Goal: Find specific page/section: Find specific page/section

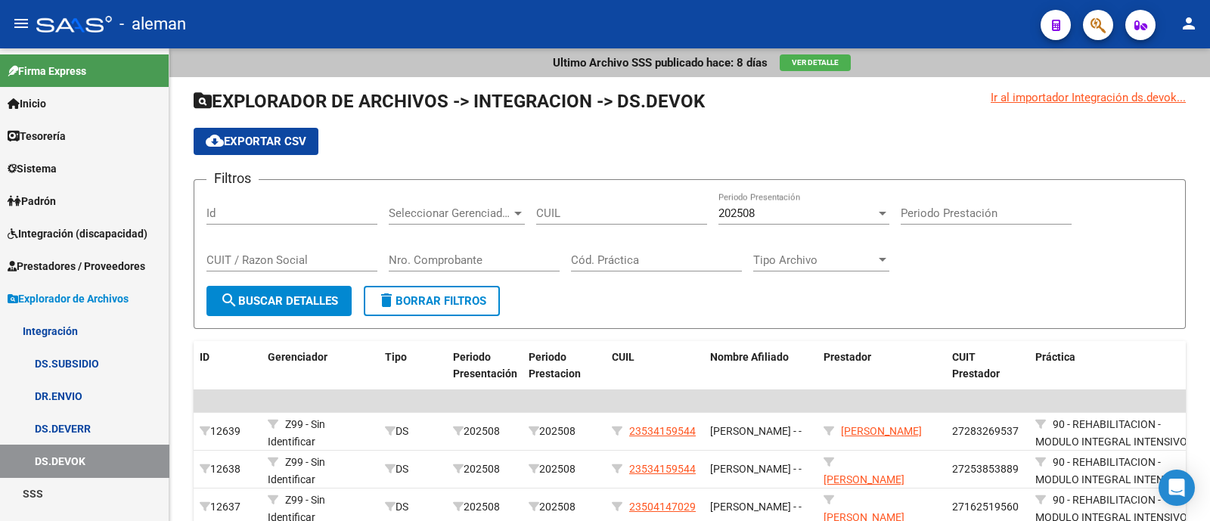
click at [88, 232] on span "Integración (discapacidad)" at bounding box center [78, 233] width 140 height 17
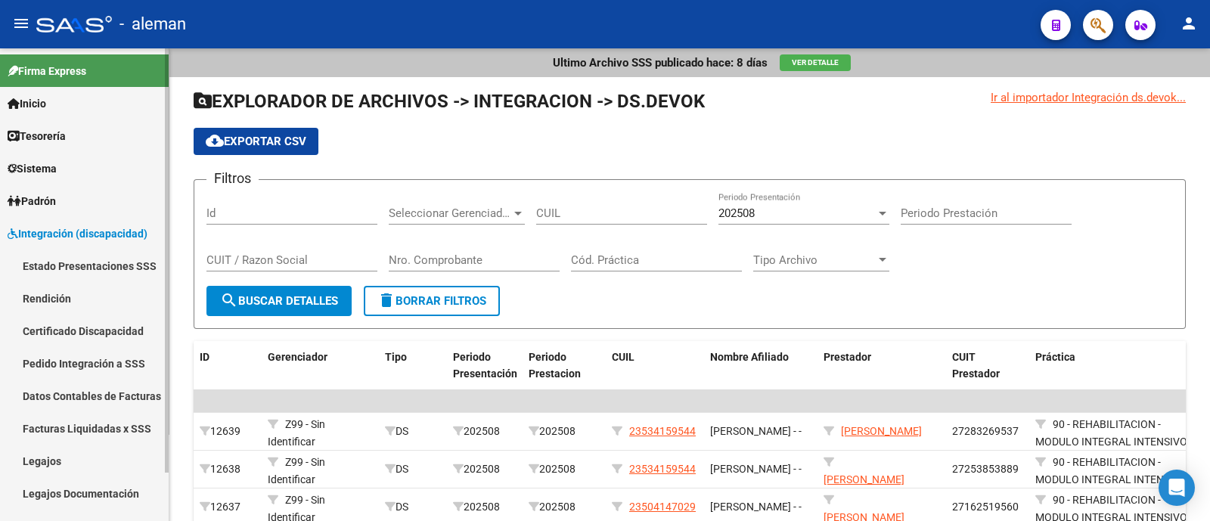
click at [97, 463] on link "Legajos" at bounding box center [84, 461] width 169 height 33
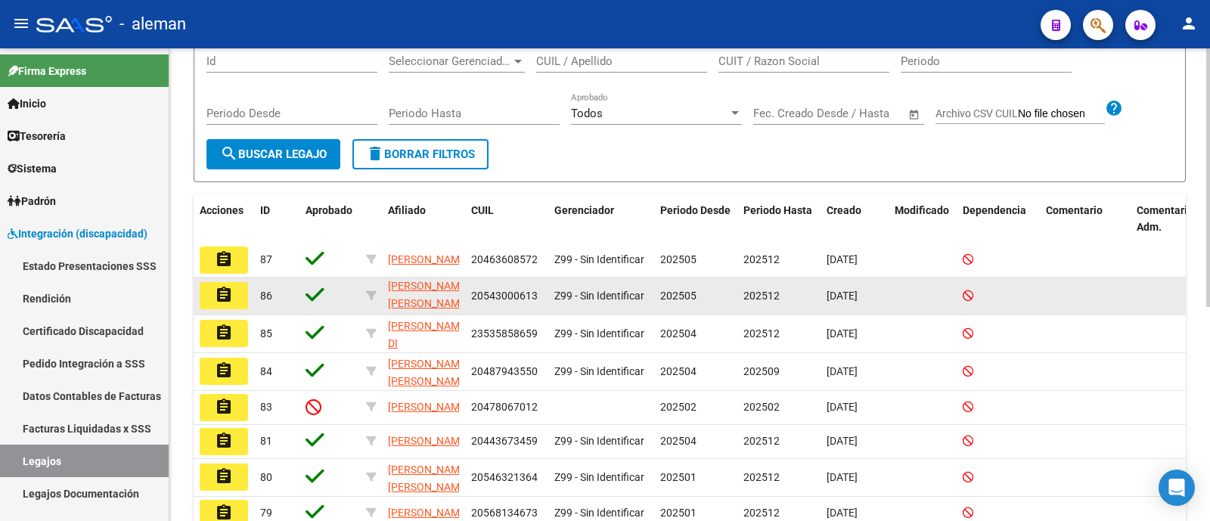
scroll to position [108, 0]
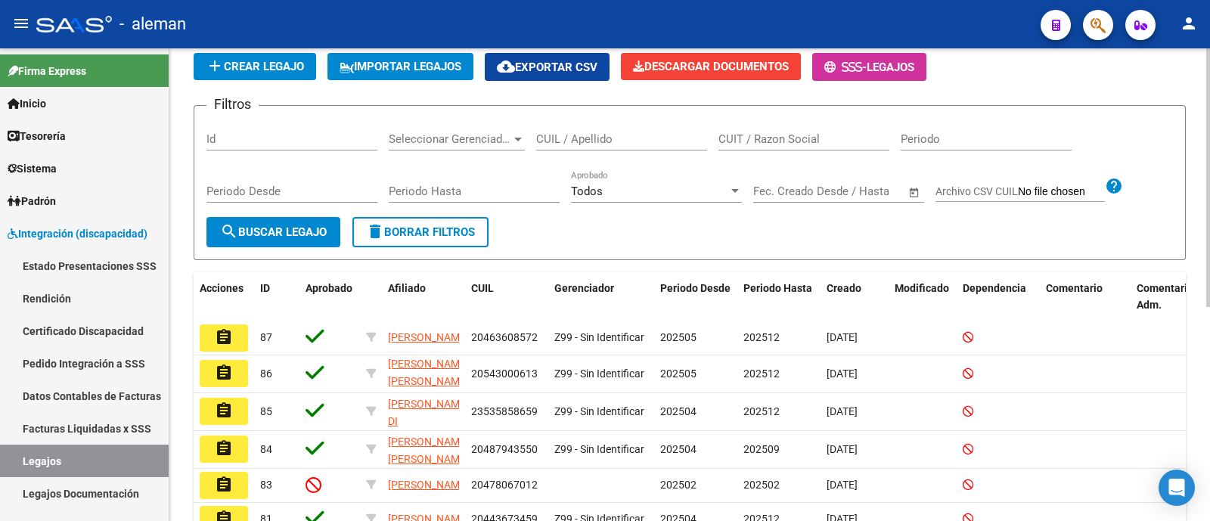
click at [605, 194] on div "Todos" at bounding box center [649, 192] width 157 height 14
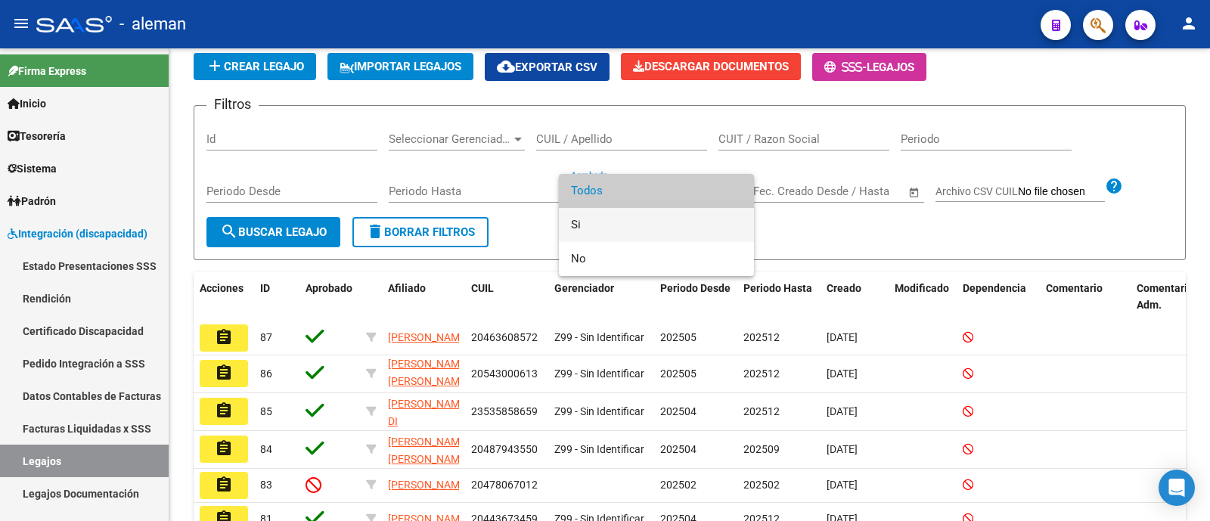
click at [604, 228] on span "Si" at bounding box center [656, 225] width 171 height 34
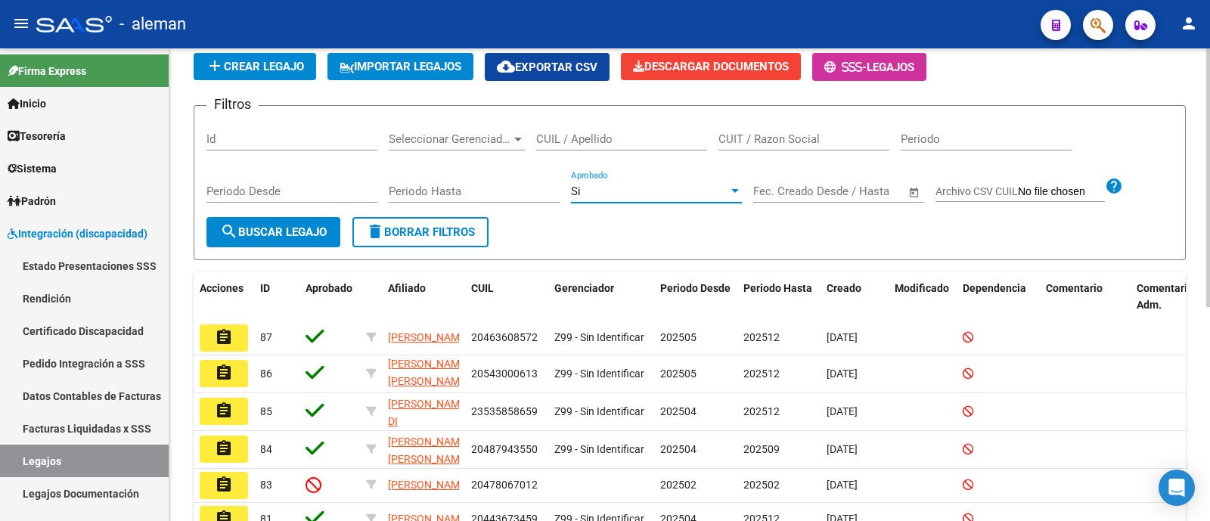
click at [278, 228] on span "search Buscar Legajo" at bounding box center [273, 232] width 107 height 14
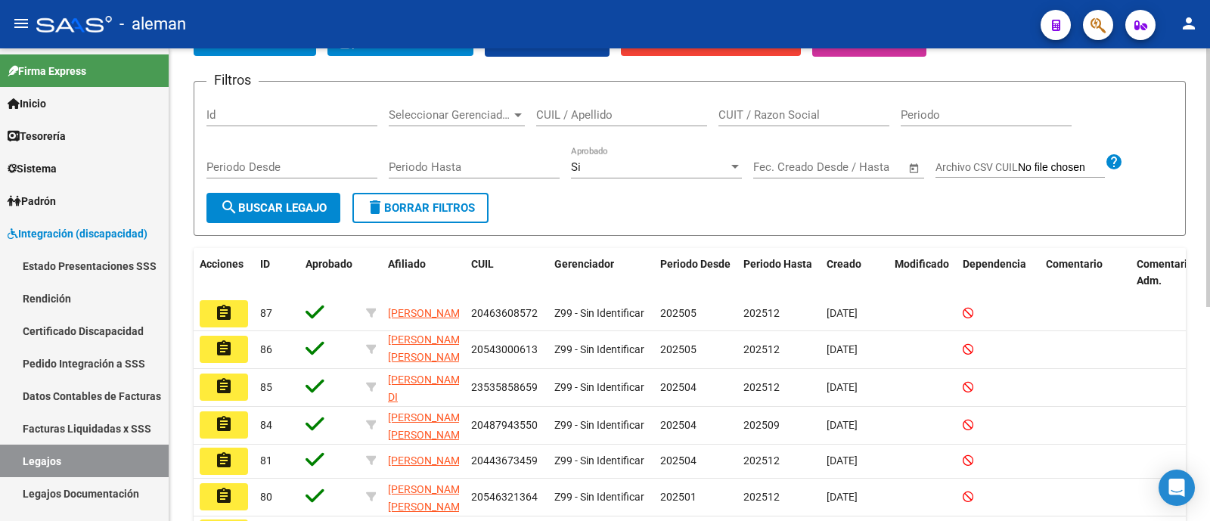
scroll to position [0, 0]
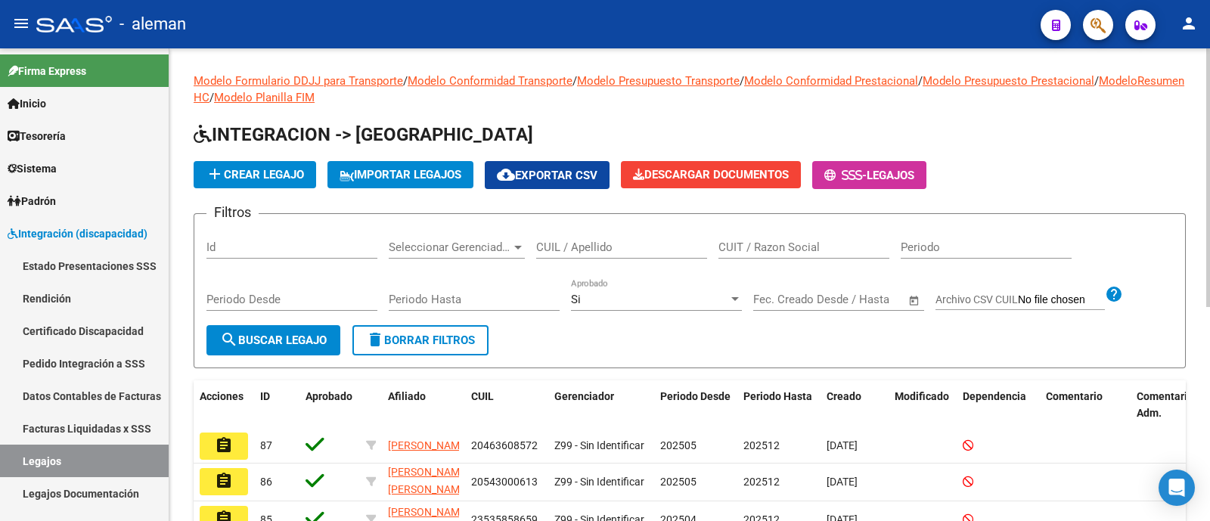
click at [582, 257] on div "CUIL / Apellido" at bounding box center [621, 242] width 171 height 33
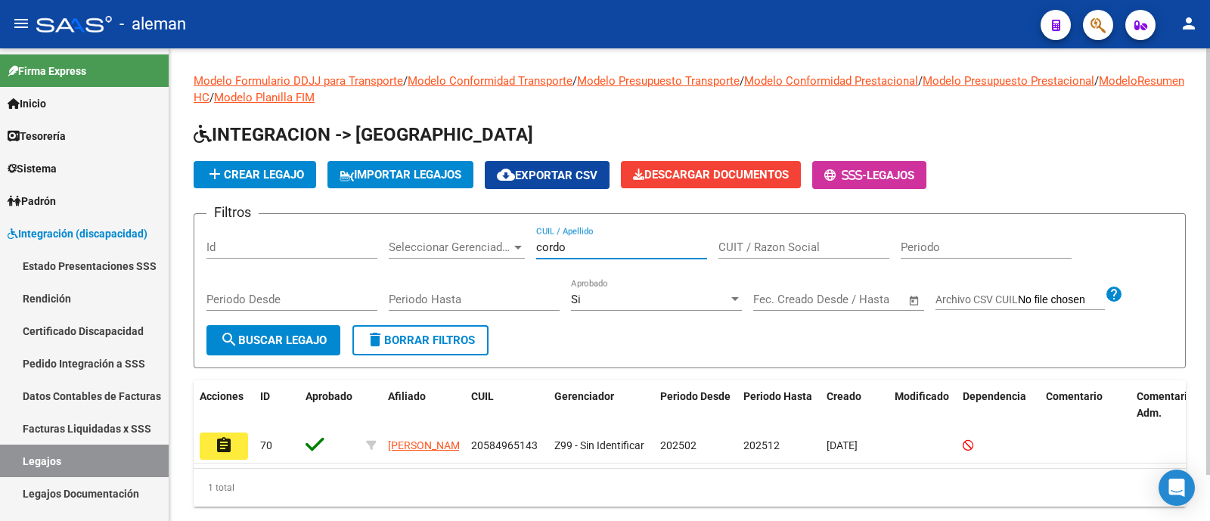
type input "cordo"
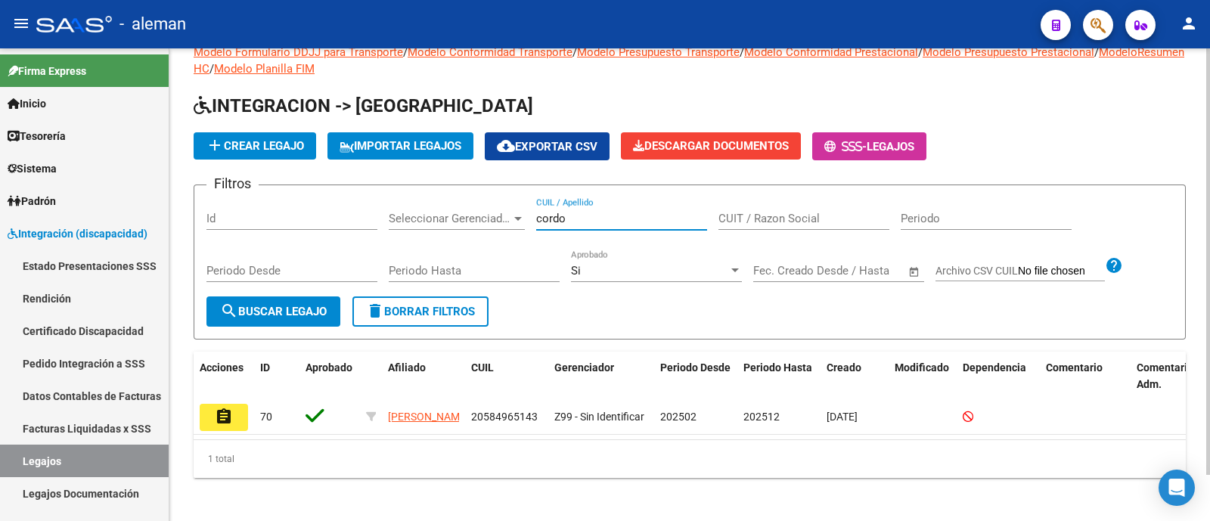
scroll to position [51, 0]
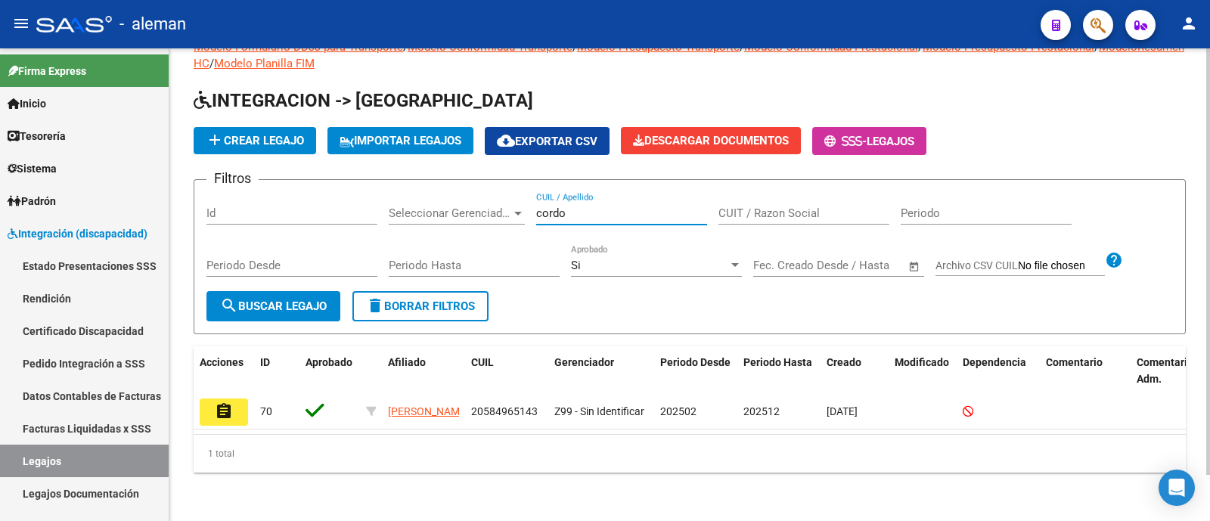
drag, startPoint x: 586, startPoint y: 200, endPoint x: 500, endPoint y: 202, distance: 86.3
click at [501, 202] on div "Filtros Id Seleccionar Gerenciador Seleccionar Gerenciador [PERSON_NAME] CUIL /…" at bounding box center [689, 241] width 967 height 99
click at [201, 292] on form "Filtros Id Seleccionar Gerenciador Seleccionar Gerenciador CUIL / Apellido CUIT…" at bounding box center [690, 256] width 992 height 155
click at [240, 300] on span "search Buscar Legajo" at bounding box center [273, 307] width 107 height 14
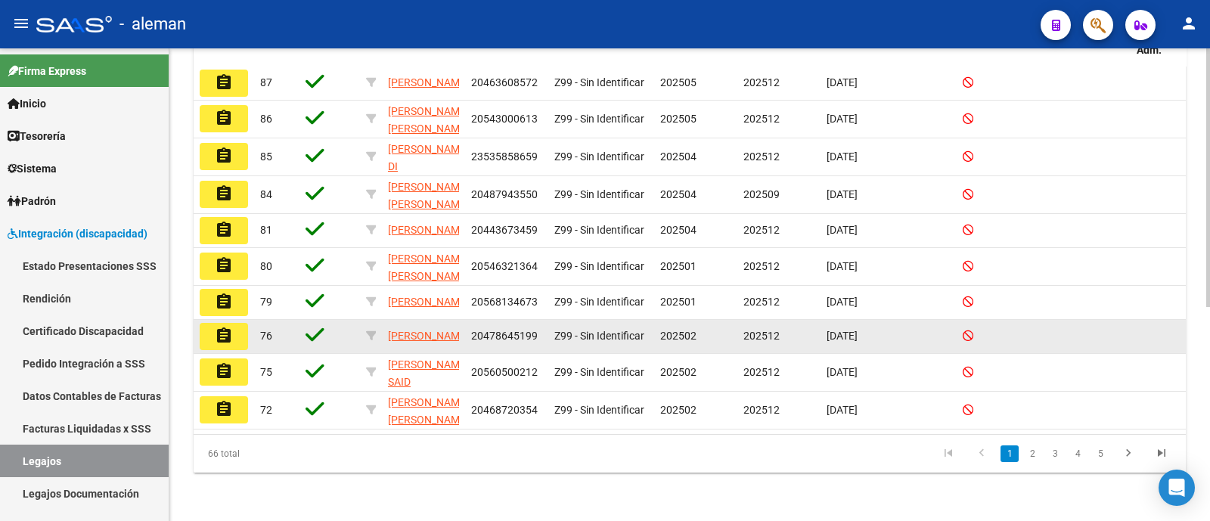
scroll to position [392, 0]
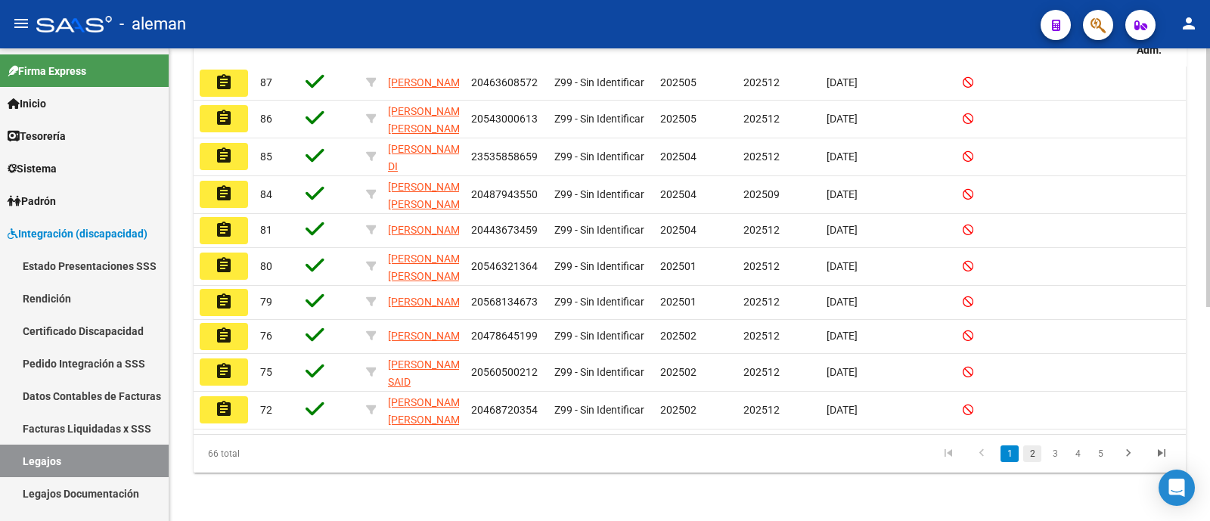
click at [1029, 451] on link "2" at bounding box center [1032, 453] width 18 height 17
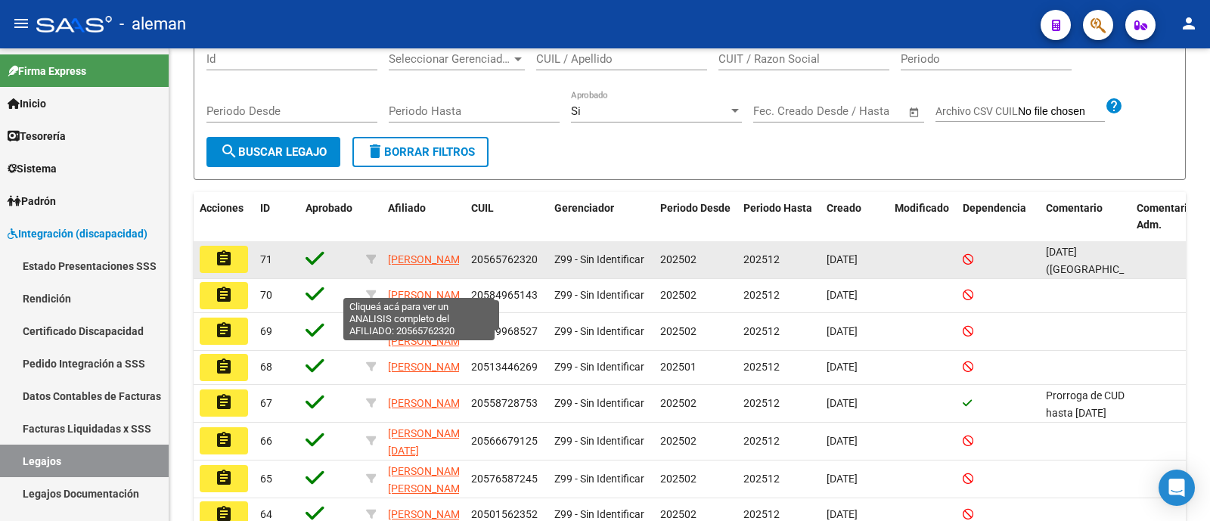
scroll to position [0, 0]
drag, startPoint x: 449, startPoint y: 272, endPoint x: 384, endPoint y: 259, distance: 66.3
click at [384, 259] on datatable-body-cell "[PERSON_NAME]" at bounding box center [423, 259] width 83 height 37
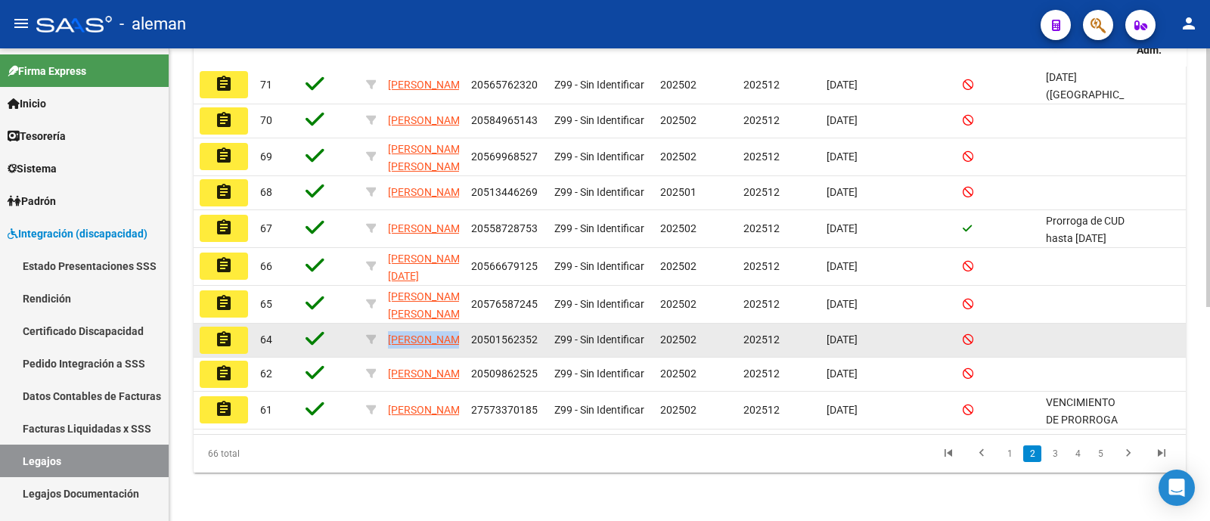
drag, startPoint x: 433, startPoint y: 345, endPoint x: 382, endPoint y: 321, distance: 55.8
click at [382, 324] on datatable-body-cell "[PERSON_NAME]" at bounding box center [423, 340] width 83 height 33
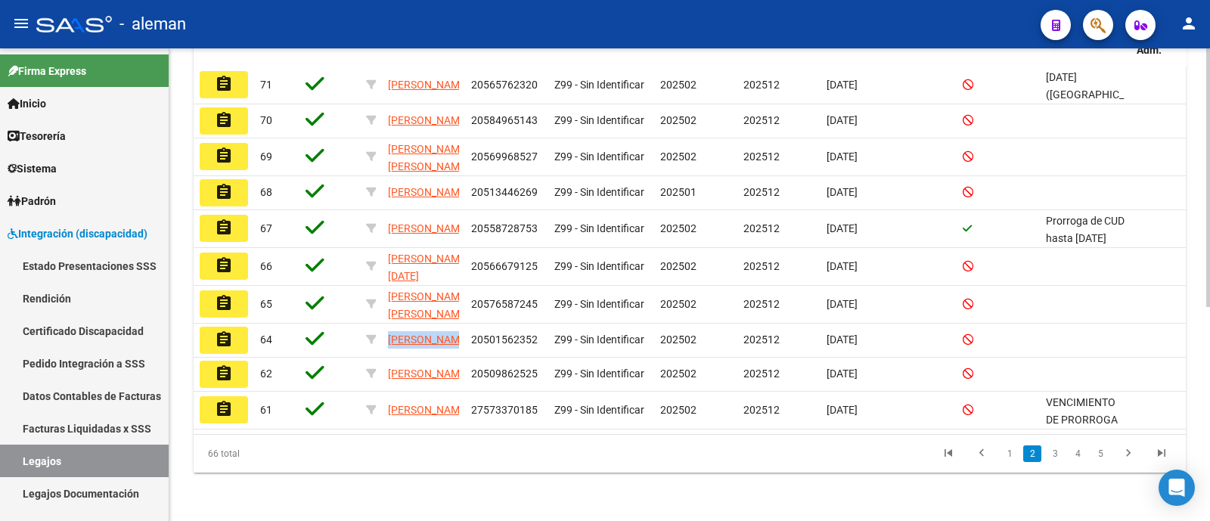
copy span "[PERSON_NAME]"
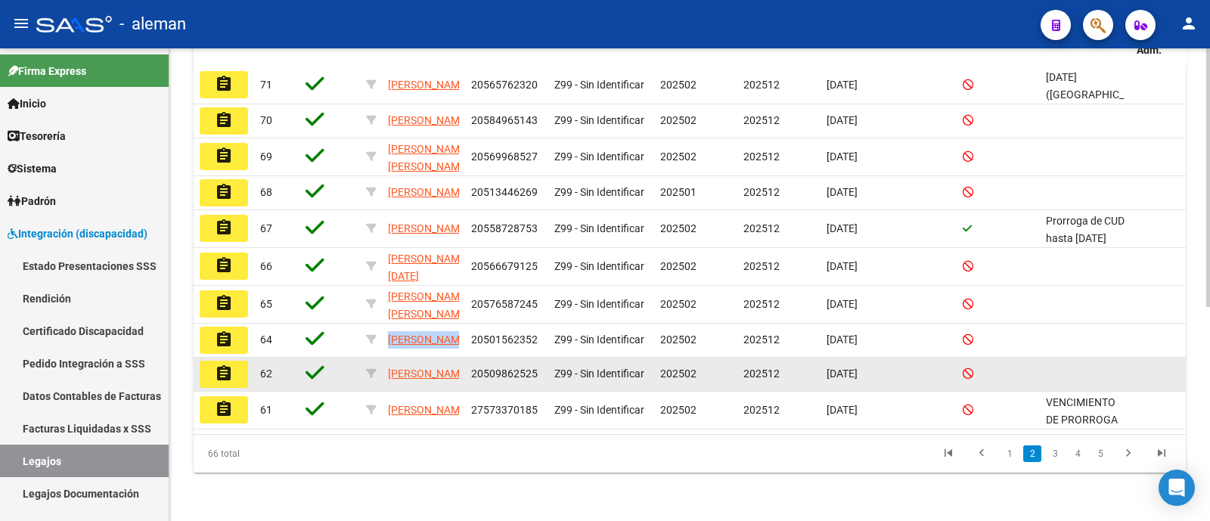
scroll to position [392, 0]
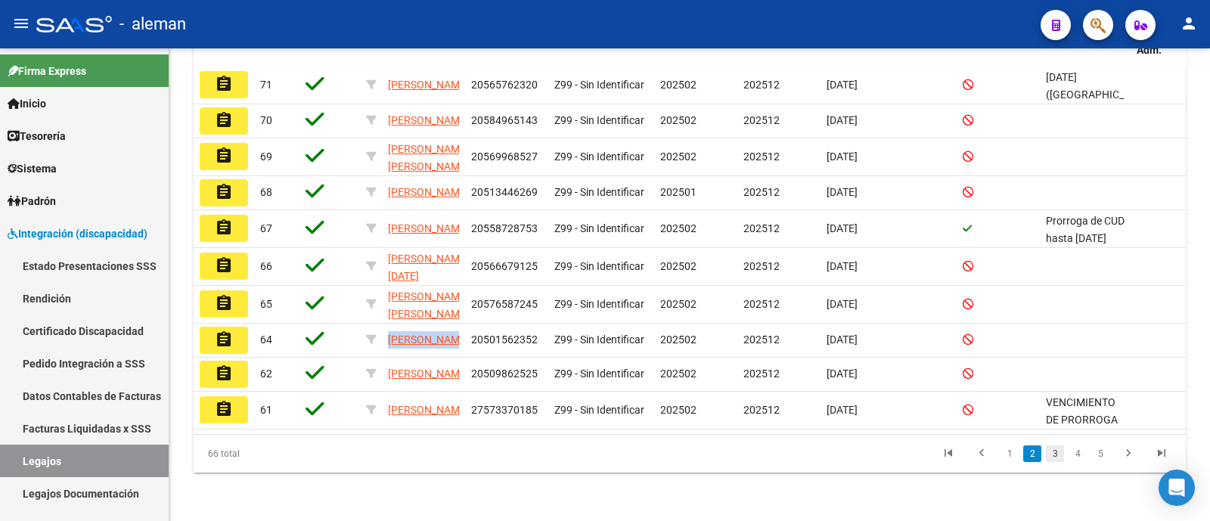
click at [1059, 457] on link "3" at bounding box center [1055, 453] width 18 height 17
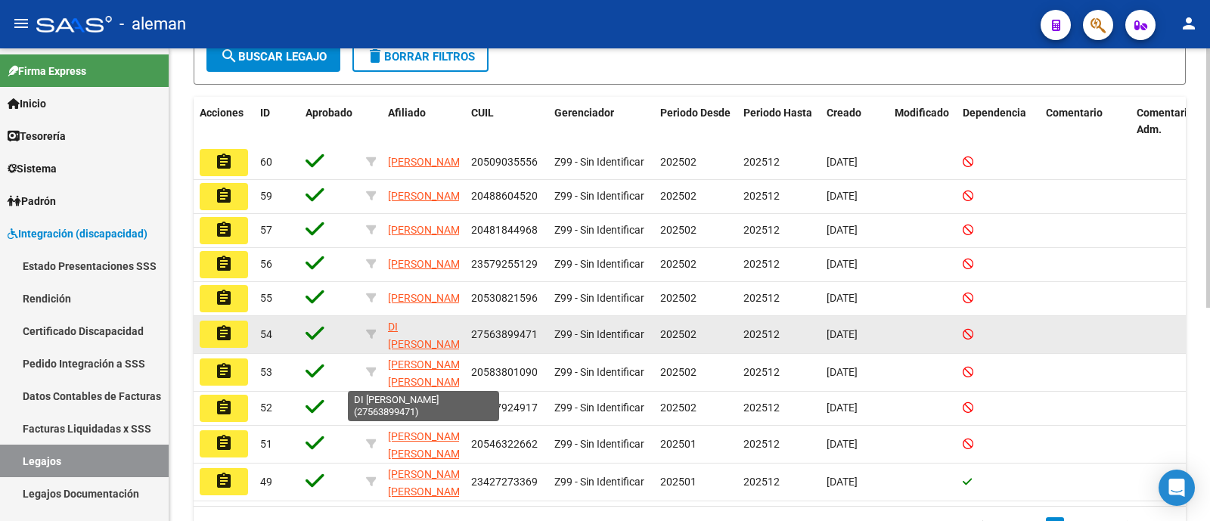
scroll to position [0, 0]
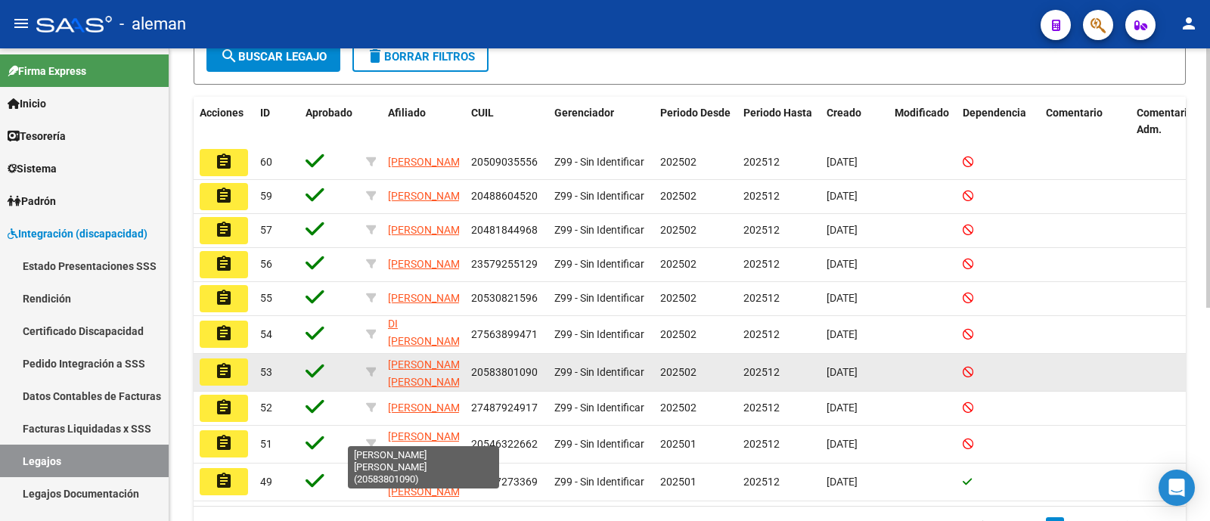
drag, startPoint x: 450, startPoint y: 362, endPoint x: 438, endPoint y: 374, distance: 16.6
click at [438, 374] on datatable-scroller "assignment 60 [PERSON_NAME] 20509035556 Z99 - Sin Identificar 202502 202512 [DA…" at bounding box center [690, 323] width 992 height 355
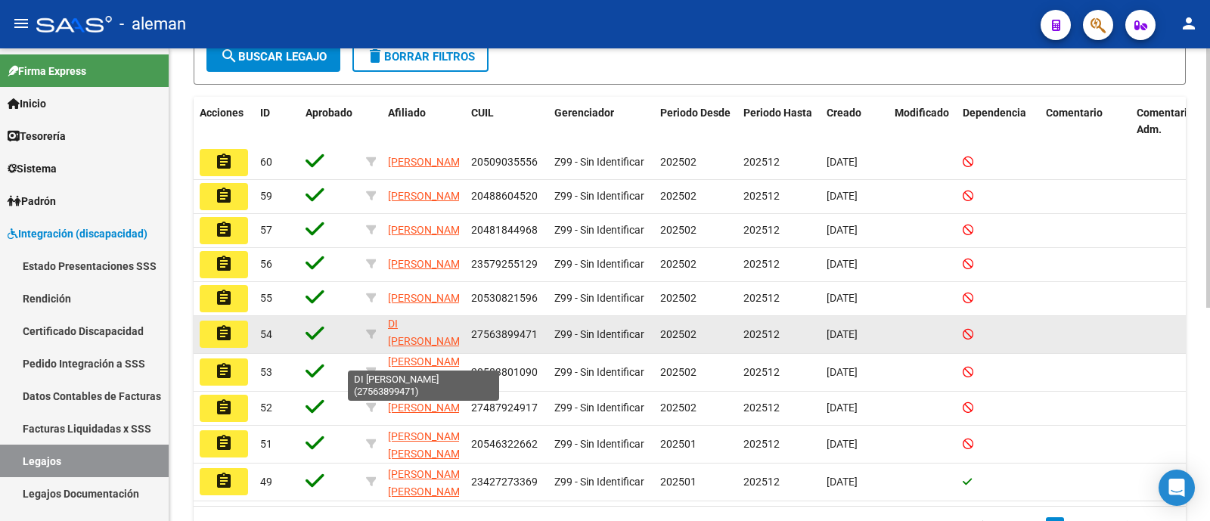
click at [440, 350] on app-link-go-to "DI [PERSON_NAME]" at bounding box center [428, 332] width 81 height 35
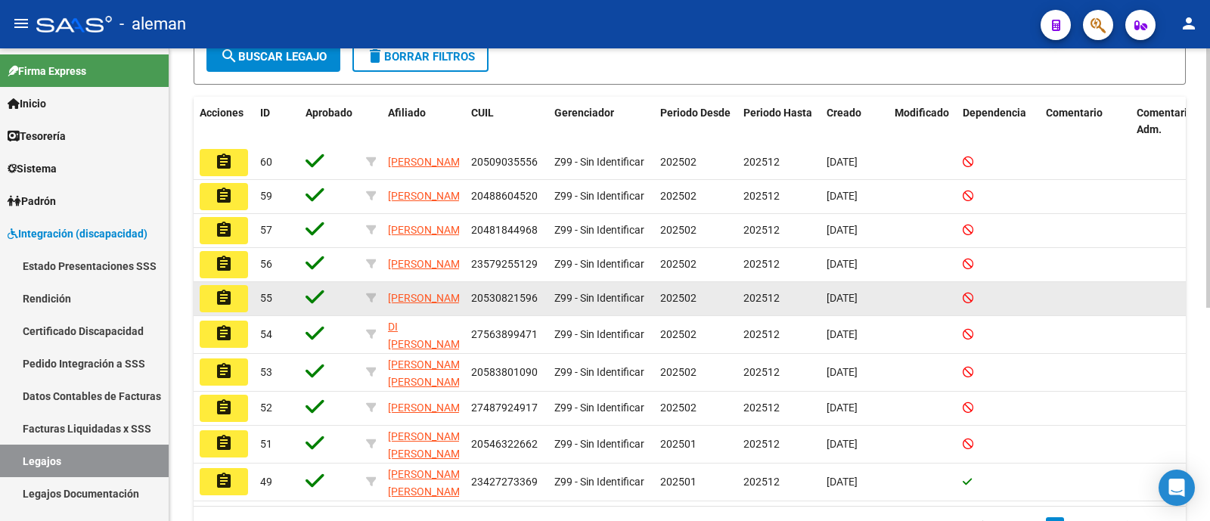
drag, startPoint x: 424, startPoint y: 357, endPoint x: 369, endPoint y: 330, distance: 61.6
click at [369, 330] on datatable-scroller "assignment 60 [PERSON_NAME] 20509035556 Z99 - Sin Identificar 202502 202512 [DA…" at bounding box center [690, 323] width 992 height 355
